Goal: Navigation & Orientation: Find specific page/section

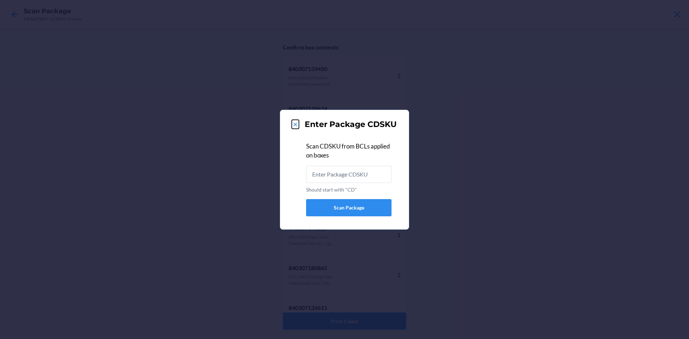
click at [293, 122] on icon at bounding box center [295, 124] width 7 height 7
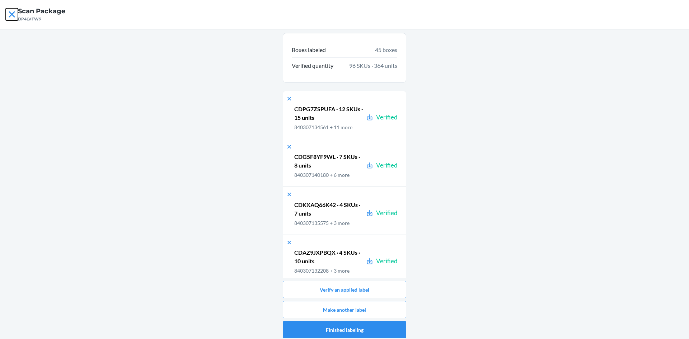
click at [14, 15] on icon at bounding box center [12, 14] width 12 height 12
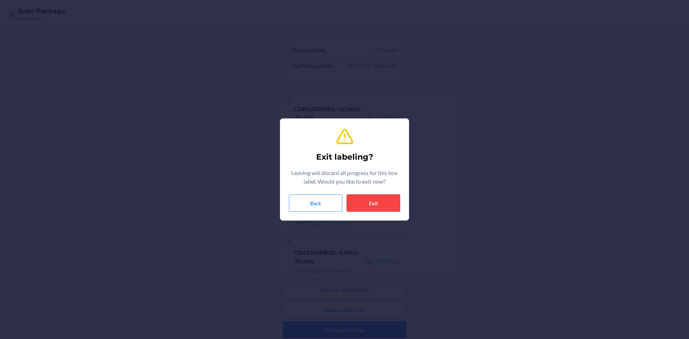
click at [369, 208] on button "Exit" at bounding box center [373, 203] width 53 height 17
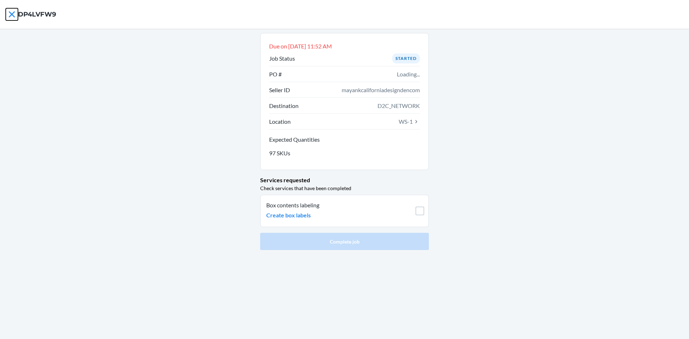
click at [15, 13] on icon at bounding box center [12, 14] width 12 height 12
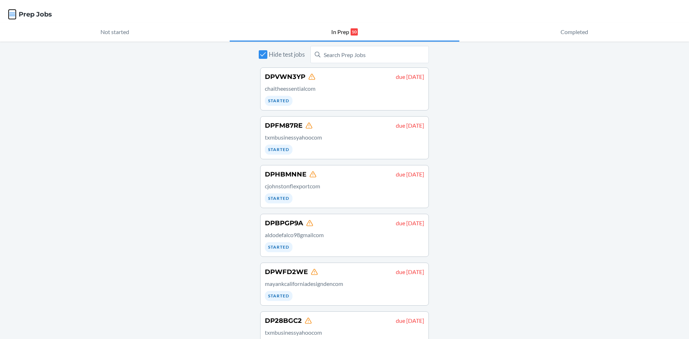
click at [15, 13] on icon "button" at bounding box center [12, 14] width 7 height 7
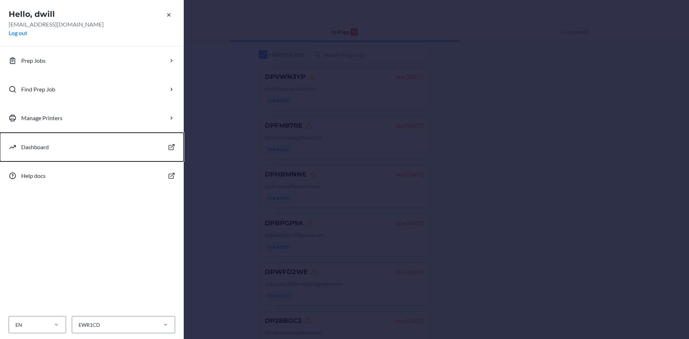
click at [46, 148] on p "Dashboard" at bounding box center [35, 147] width 28 height 9
click at [41, 173] on p "Help docs" at bounding box center [33, 176] width 24 height 9
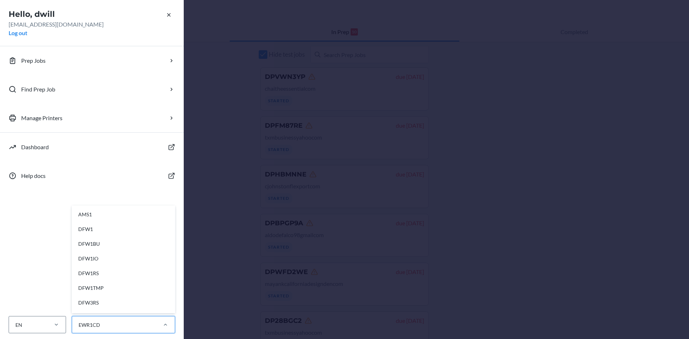
click at [90, 318] on div "EWR1CD" at bounding box center [123, 324] width 103 height 17
click at [79, 321] on input "option AMS1 focused, 1 of 28. 28 results available. Use Up and Down to choose o…" at bounding box center [78, 325] width 1 height 8
click at [103, 247] on div "EWR1" at bounding box center [126, 245] width 96 height 15
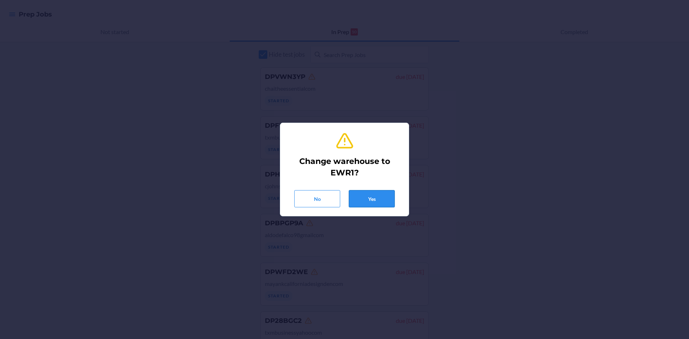
click at [380, 192] on button "Yes" at bounding box center [372, 198] width 46 height 17
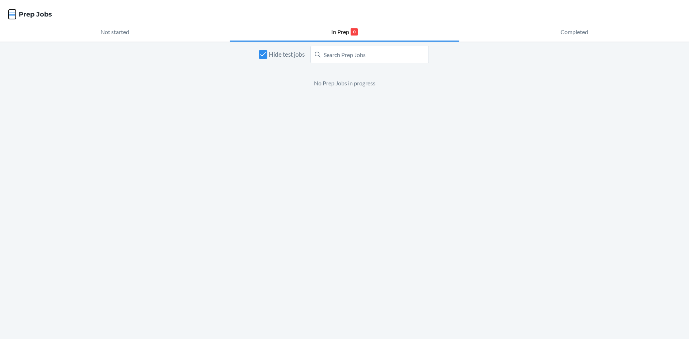
click at [15, 14] on icon "button" at bounding box center [12, 14] width 7 height 7
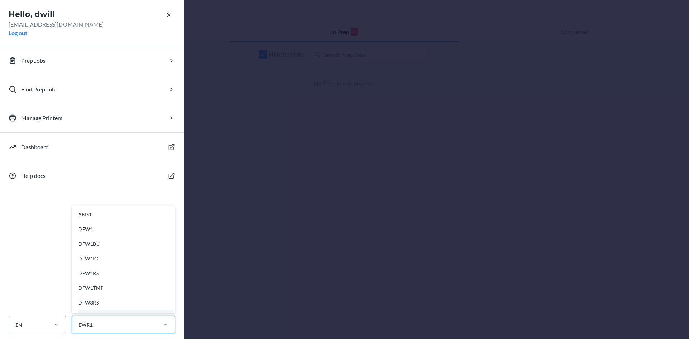
click at [142, 319] on div "EWR1" at bounding box center [114, 325] width 84 height 12
click at [79, 321] on input "option AMS1 focused, 1 of 28. 28 results available. Use Up and Down to choose o…" at bounding box center [78, 325] width 1 height 8
click at [92, 287] on div "EWR1RS" at bounding box center [126, 290] width 96 height 15
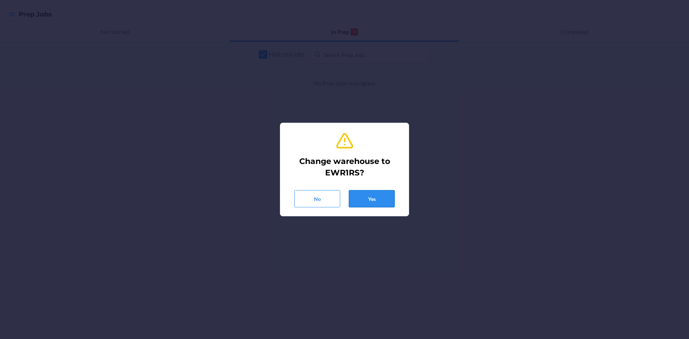
click at [369, 200] on button "Yes" at bounding box center [372, 198] width 46 height 17
